Goal: Information Seeking & Learning: Learn about a topic

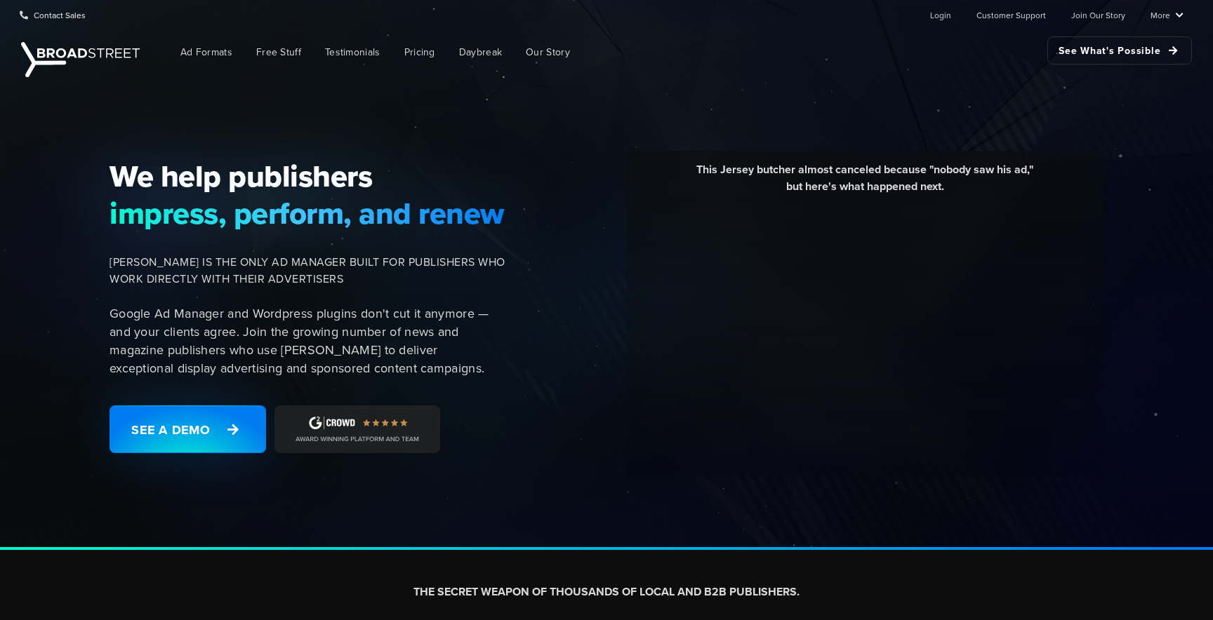
click at [563, 133] on div "We help publishers impress, perform, and renew BROADSTREET IS THE ONLY AD MANAG…" at bounding box center [606, 316] width 1213 height 470
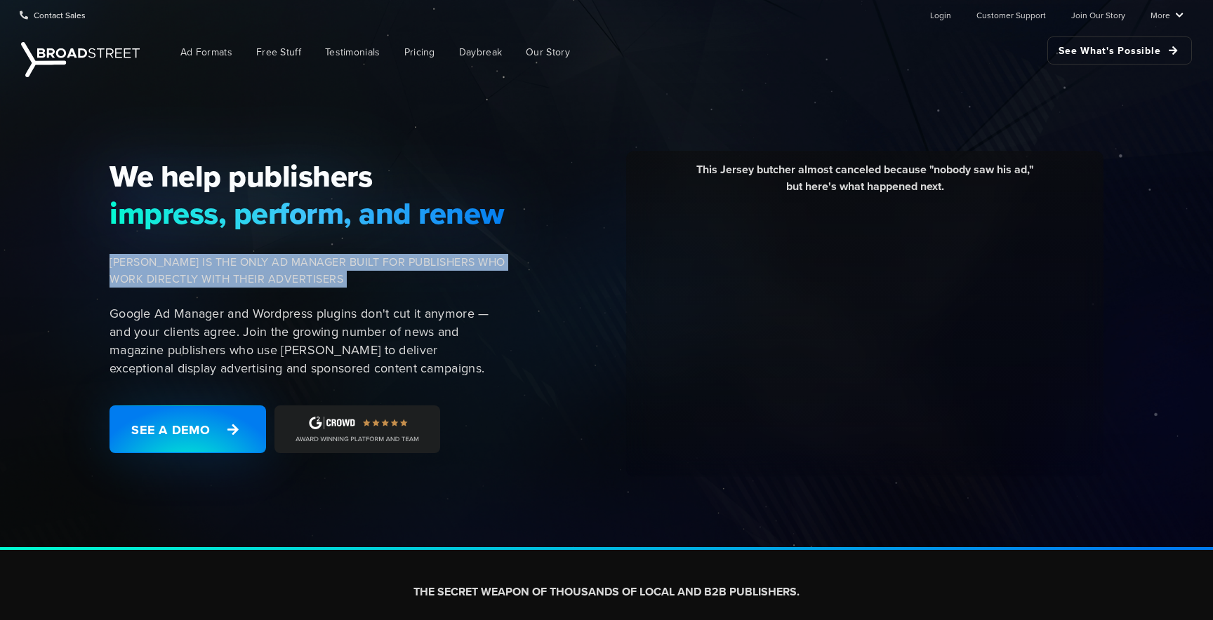
drag, startPoint x: 390, startPoint y: 287, endPoint x: 82, endPoint y: 252, distance: 310.1
click at [82, 252] on div "We help publishers impress, perform, and renew BROADSTREET IS THE ONLY AD MANAG…" at bounding box center [606, 316] width 1213 height 470
click at [111, 312] on p "Google Ad Manager and Wordpress plugins don't cut it anymore — and your clients…" at bounding box center [307, 341] width 396 height 73
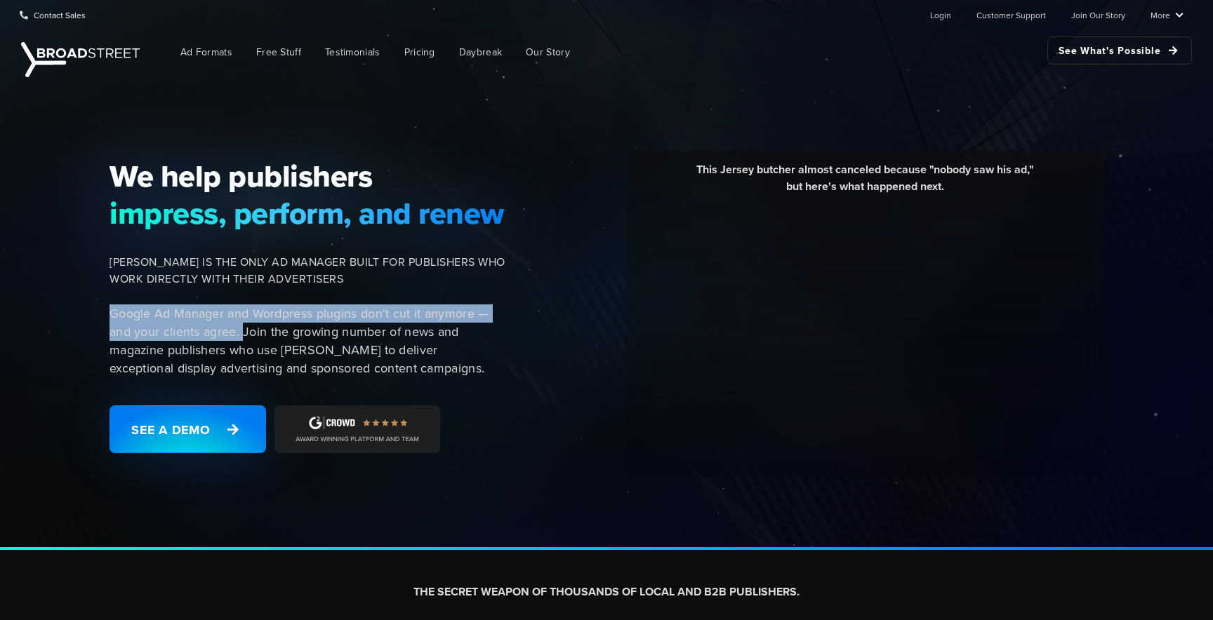
drag, startPoint x: 109, startPoint y: 312, endPoint x: 244, endPoint y: 331, distance: 136.2
click at [244, 331] on div "We help publishers impress, perform, and renew BROADSTREET IS THE ONLY AD MANAG…" at bounding box center [311, 314] width 421 height 312
copy p "Google Ad Manager and Wordpress plugins don't cut it anymore — and your clients…"
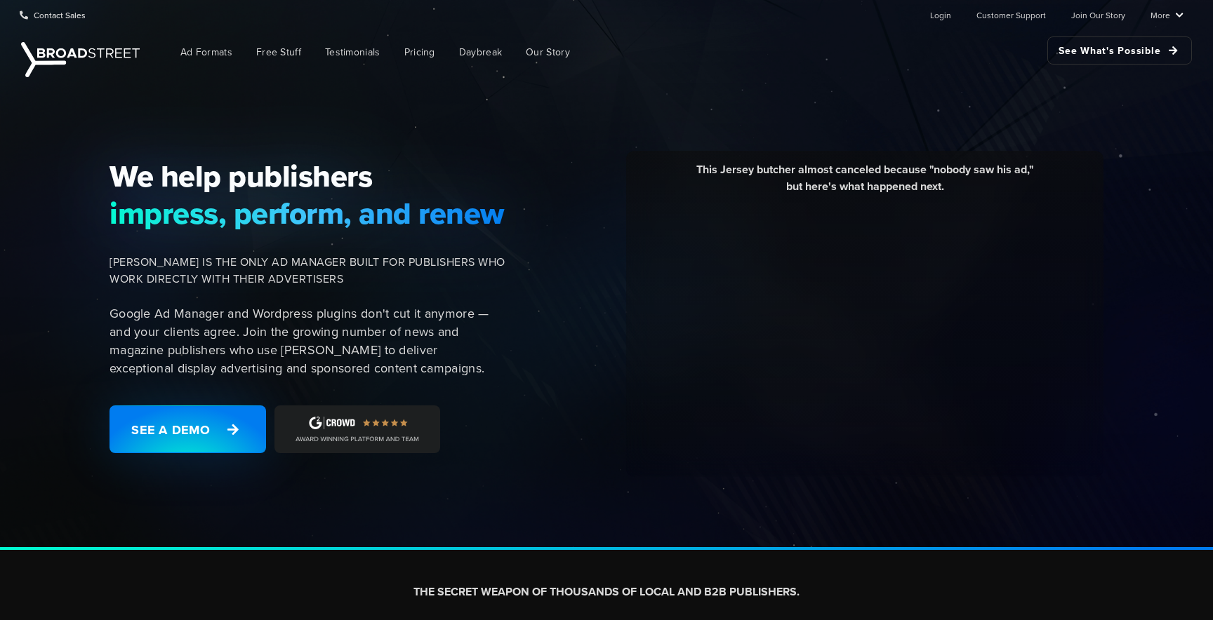
click at [369, 344] on p "Google Ad Manager and Wordpress plugins don't cut it anymore — and your clients…" at bounding box center [307, 341] width 396 height 73
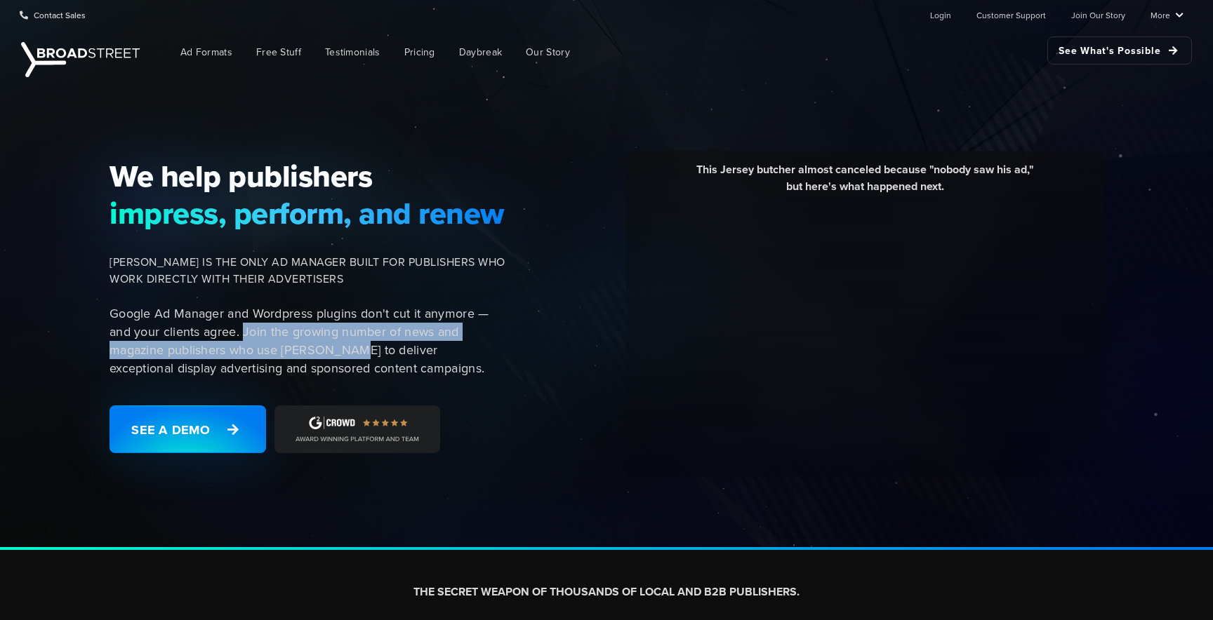
drag, startPoint x: 245, startPoint y: 330, endPoint x: 350, endPoint y: 349, distance: 106.3
click at [350, 349] on p "Google Ad Manager and Wordpress plugins don't cut it anymore — and your clients…" at bounding box center [307, 341] width 396 height 73
copy p "Join the growing number of news and magazine publishers who use Broadstreet"
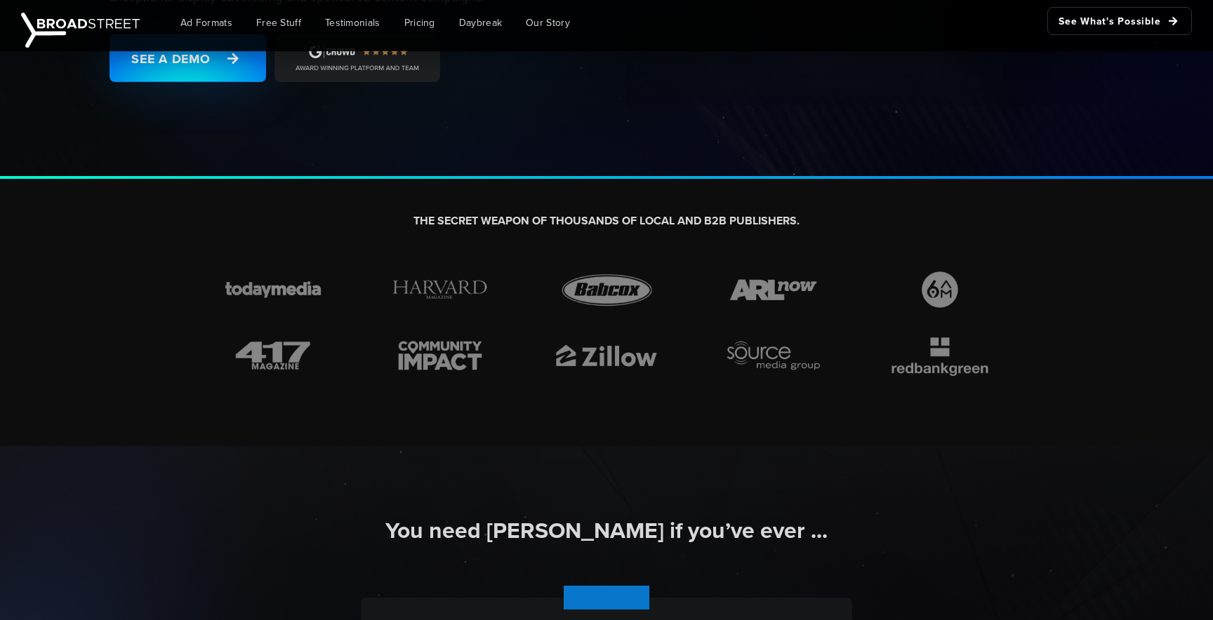
scroll to position [379, 0]
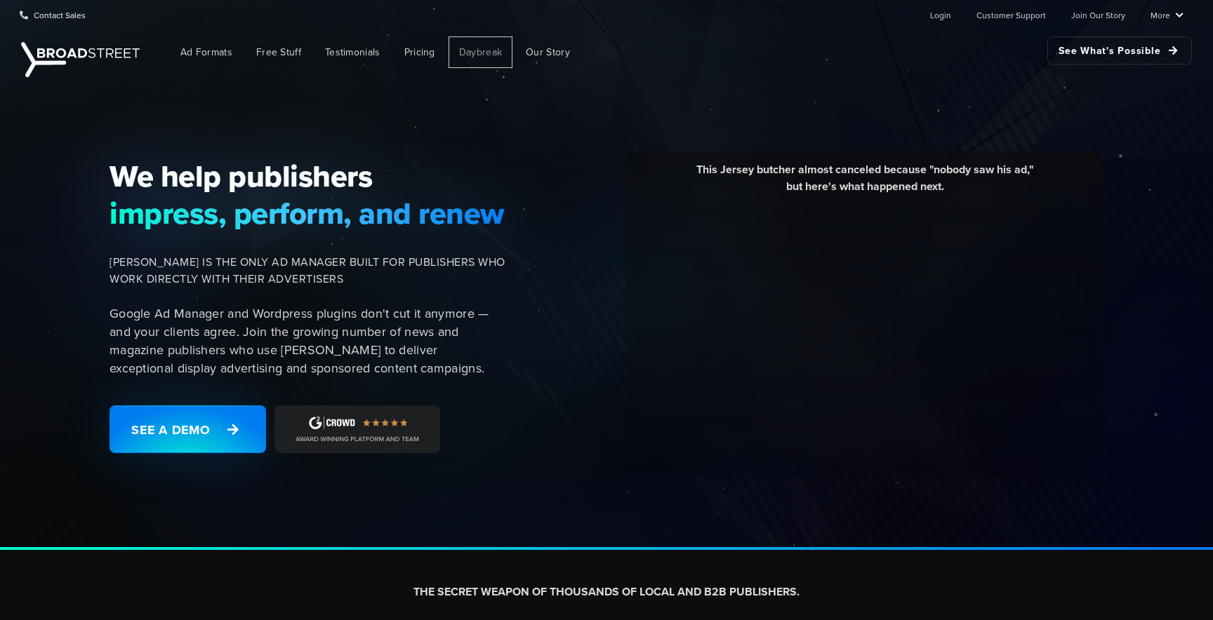
click at [488, 53] on span "Daybreak" at bounding box center [480, 52] width 43 height 15
